Goal: Information Seeking & Learning: Learn about a topic

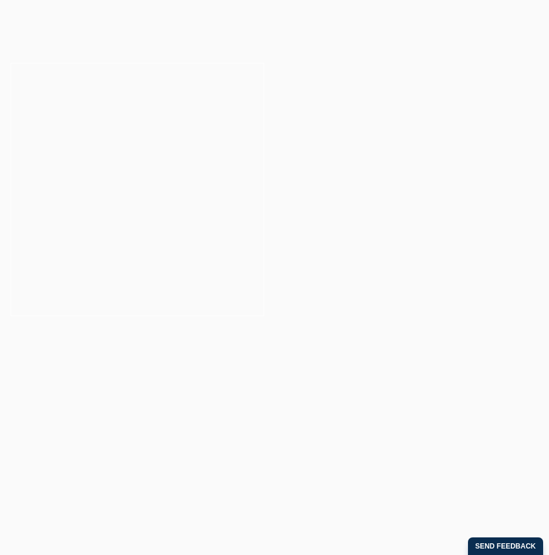
click at [131, 251] on div at bounding box center [137, 189] width 275 height 275
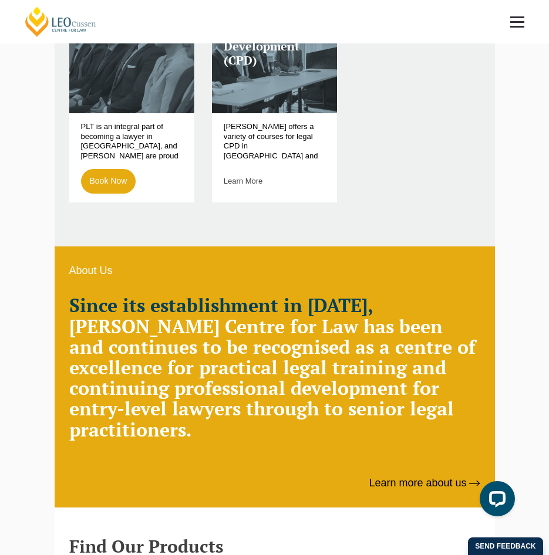
scroll to position [411, 0]
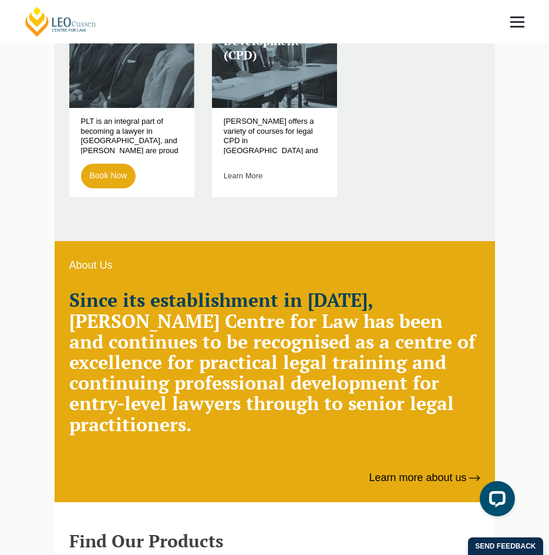
click at [520, 26] on span at bounding box center [517, 27] width 14 height 2
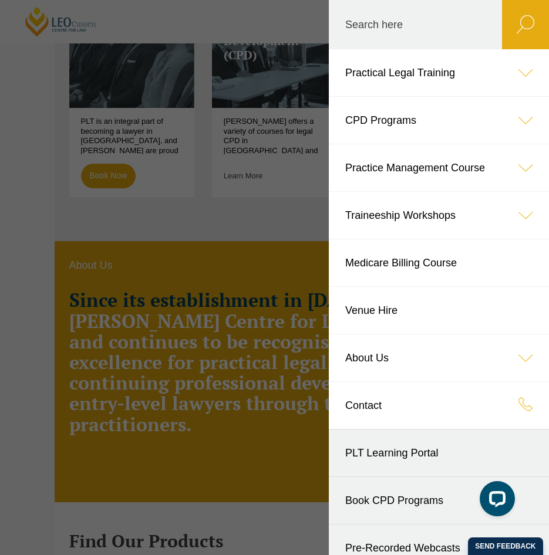
click at [456, 82] on link "Practical Legal Training" at bounding box center [439, 72] width 220 height 47
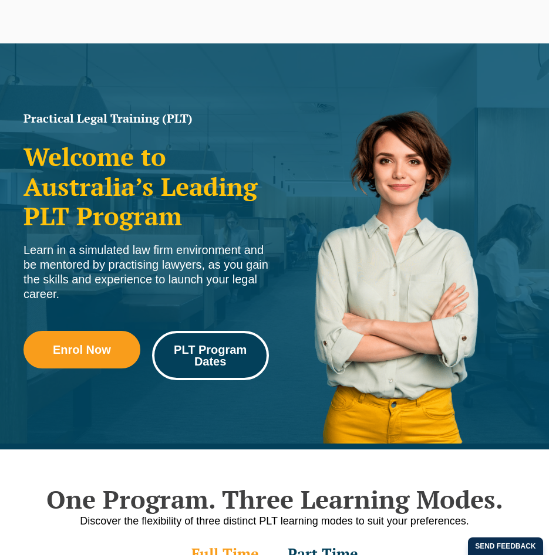
click at [199, 359] on span "PLT Program Dates" at bounding box center [210, 355] width 100 height 23
